Goal: Task Accomplishment & Management: Complete application form

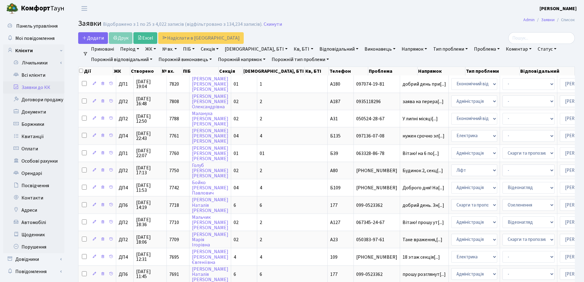
select select "25"
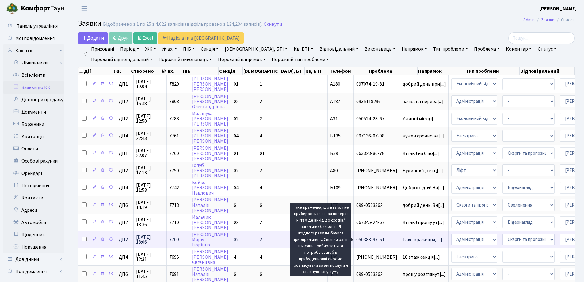
click at [403, 240] on span "Таке враження,[...]" at bounding box center [423, 239] width 40 height 7
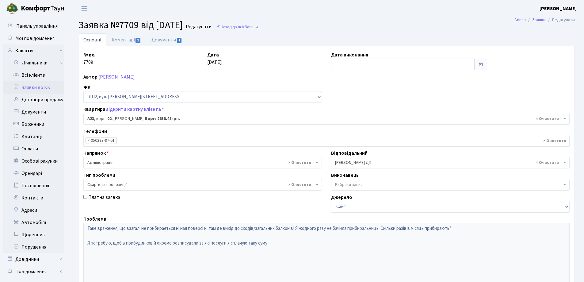
select select "30646"
select select "55"
click at [124, 40] on link "Коментарі 1" at bounding box center [126, 39] width 40 height 13
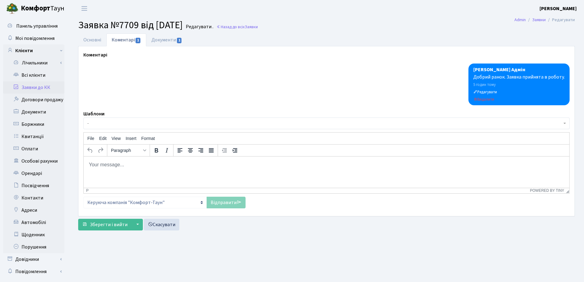
click at [100, 160] on html at bounding box center [327, 164] width 486 height 17
click at [137, 41] on span "1" at bounding box center [138, 41] width 5 height 6
click at [128, 39] on link "Коментарі 1" at bounding box center [126, 39] width 40 height 13
click at [110, 171] on html at bounding box center [327, 164] width 486 height 17
click at [116, 165] on p "Добрий ден. Згідно додатку № 1 до договору про надання послуг" at bounding box center [327, 164] width 476 height 7
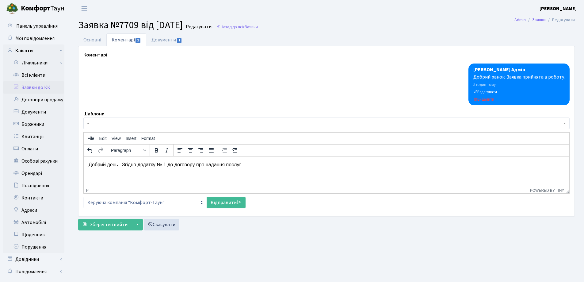
click at [164, 166] on p "Добрий день. Згідно додатку № 1 до договору про надання послуг" at bounding box center [327, 164] width 476 height 7
click at [241, 166] on p "Добрий день. Згідно додатку №1 до договору про надання послуг" at bounding box center [327, 164] width 476 height 7
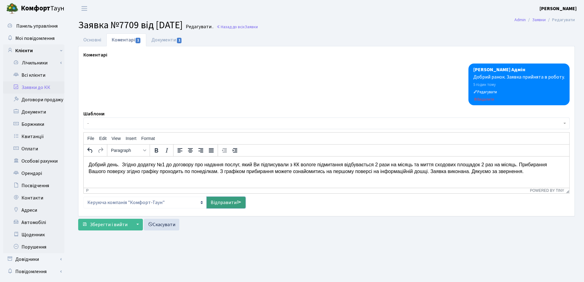
click at [225, 202] on link "Відправити" at bounding box center [226, 203] width 39 height 12
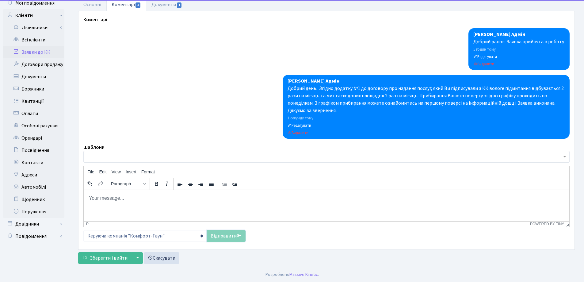
scroll to position [36, 0]
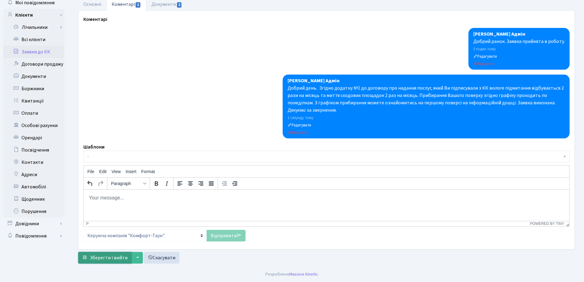
click at [109, 258] on span "Зберегти і вийти" at bounding box center [109, 257] width 38 height 7
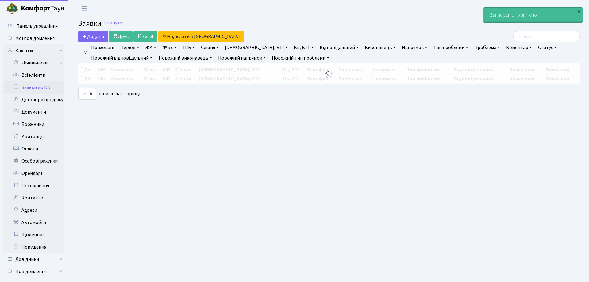
select select "25"
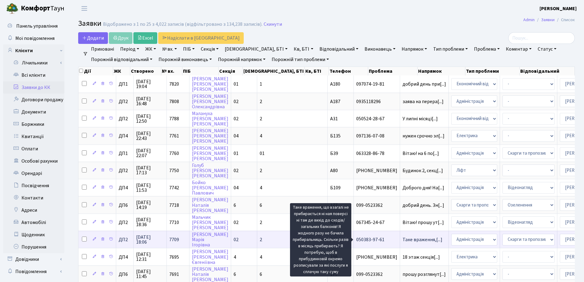
click at [403, 242] on span "Таке враження,[...]" at bounding box center [423, 239] width 40 height 7
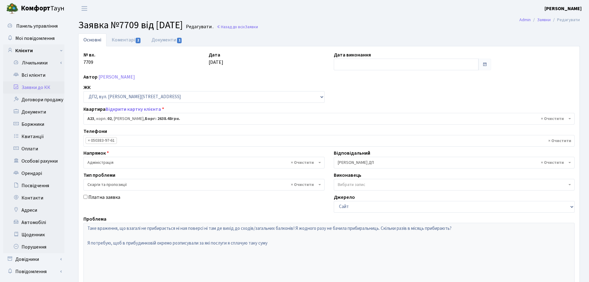
select select "30646"
select select "55"
click at [393, 61] on input "text" at bounding box center [402, 65] width 143 height 12
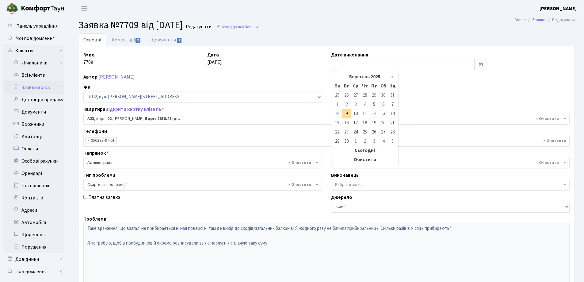
drag, startPoint x: 346, startPoint y: 113, endPoint x: 338, endPoint y: 200, distance: 86.5
click at [346, 115] on td "9" at bounding box center [346, 113] width 9 height 9
type input "09.09.2025"
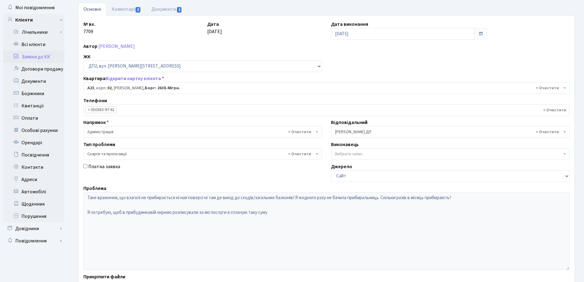
scroll to position [84, 0]
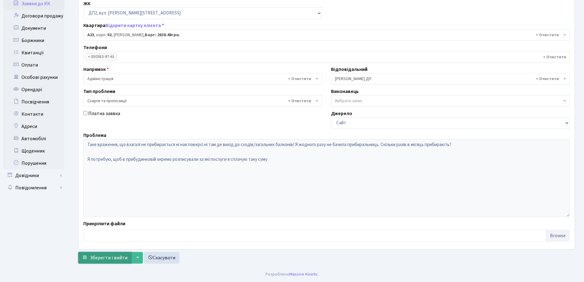
click at [101, 255] on span "Зберегти і вийти" at bounding box center [109, 257] width 38 height 7
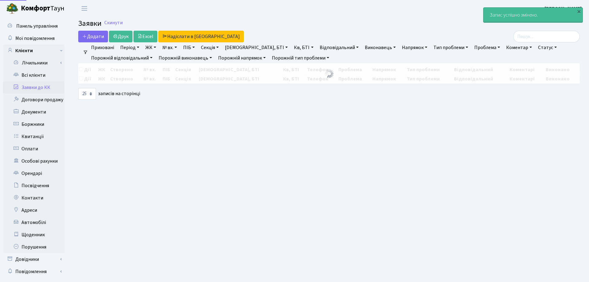
select select "25"
